Goal: Book appointment/travel/reservation

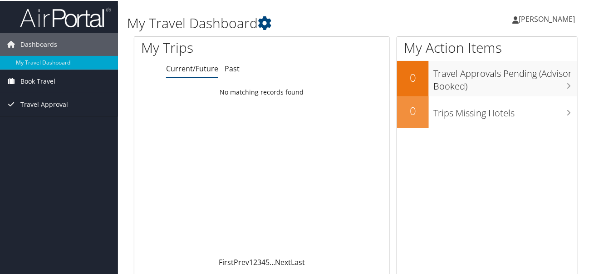
click at [53, 80] on span "Book Travel" at bounding box center [37, 80] width 35 height 23
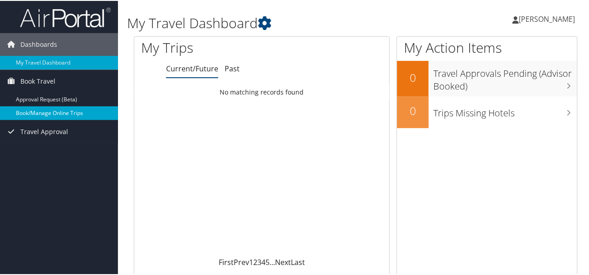
click at [41, 112] on link "Book/Manage Online Trips" at bounding box center [59, 112] width 118 height 14
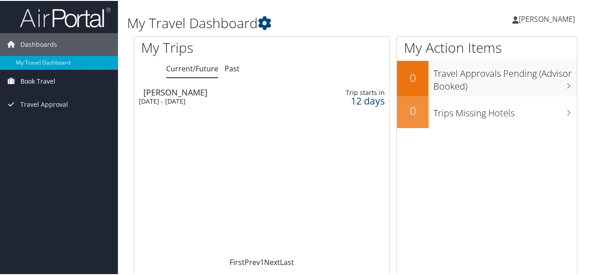
click at [29, 80] on span "Book Travel" at bounding box center [37, 80] width 35 height 23
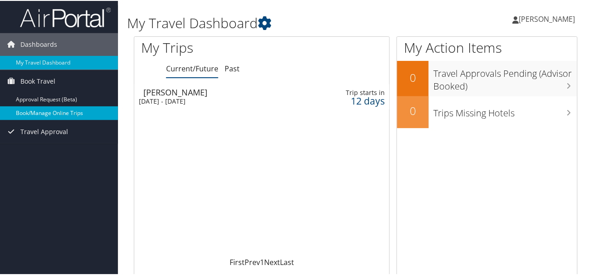
click at [36, 112] on link "Book/Manage Online Trips" at bounding box center [59, 112] width 118 height 14
